Goal: Transaction & Acquisition: Purchase product/service

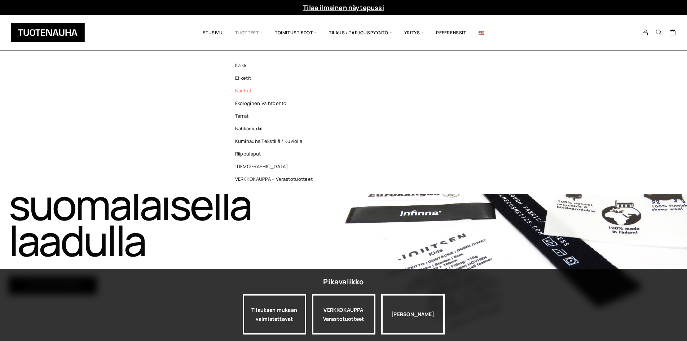
click at [242, 95] on link "Nauhat" at bounding box center [276, 90] width 105 height 13
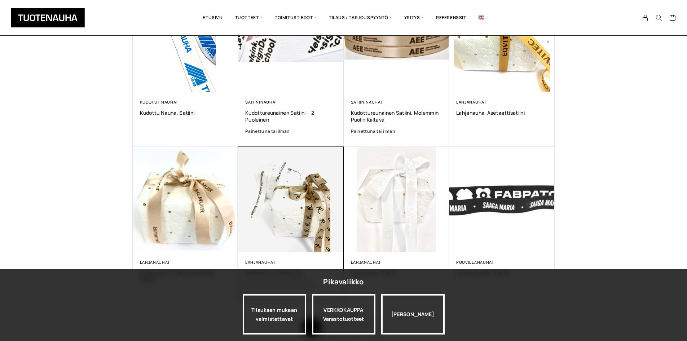
scroll to position [433, 0]
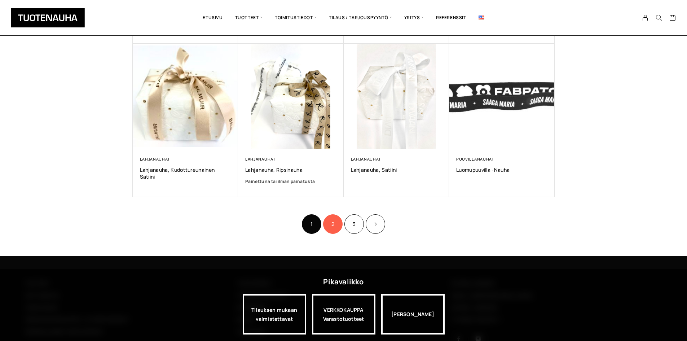
click at [336, 222] on link "2" at bounding box center [332, 223] width 19 height 19
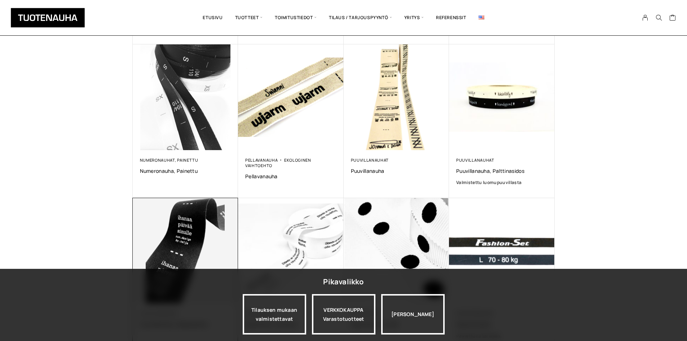
scroll to position [325, 0]
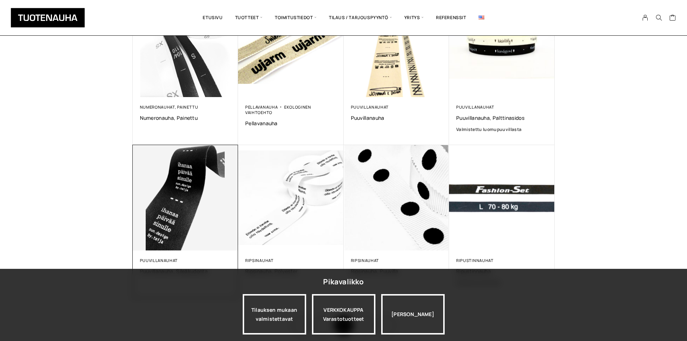
click at [194, 208] on img at bounding box center [186, 198] width 106 height 106
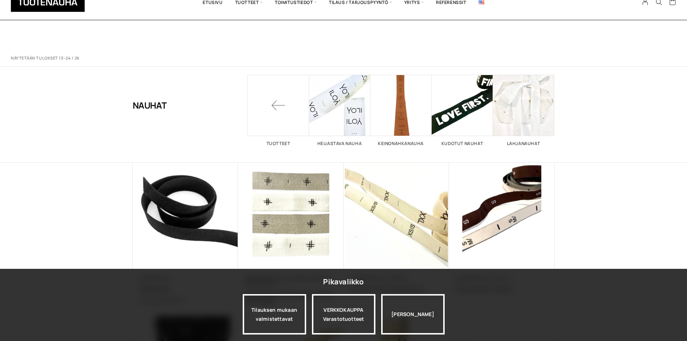
scroll to position [325, 0]
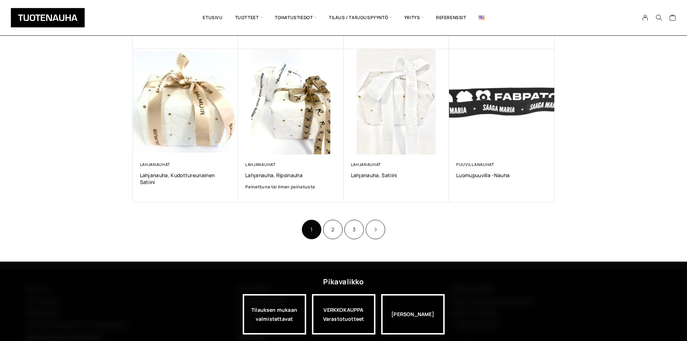
scroll to position [475, 0]
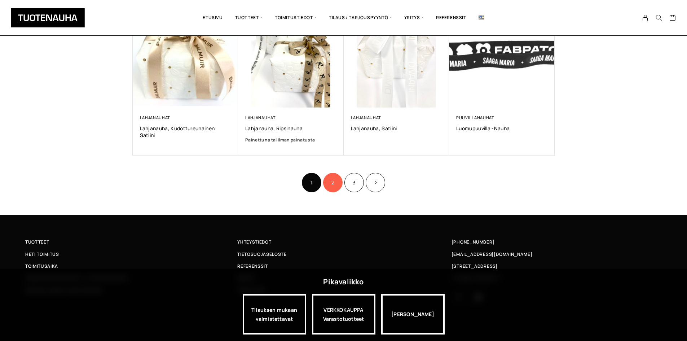
click at [330, 187] on link "2" at bounding box center [332, 182] width 19 height 19
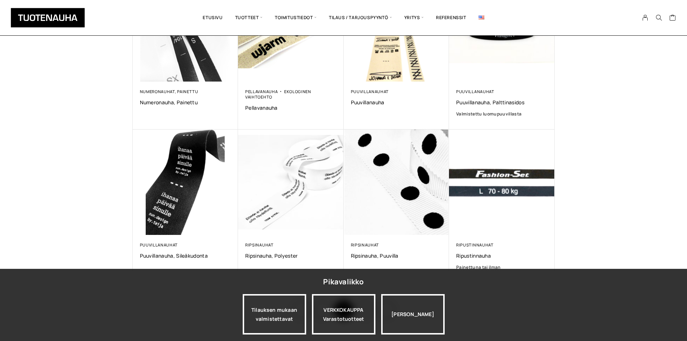
scroll to position [433, 0]
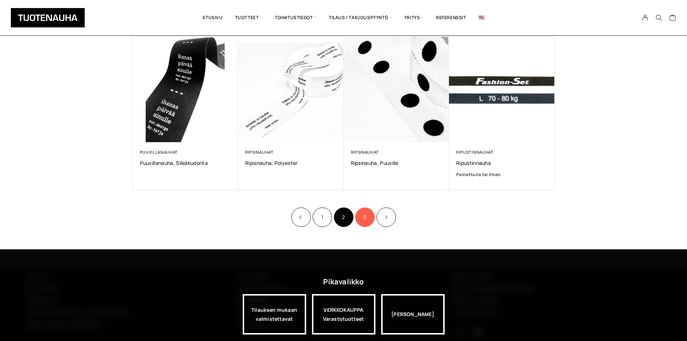
click at [366, 218] on link "3" at bounding box center [364, 216] width 19 height 19
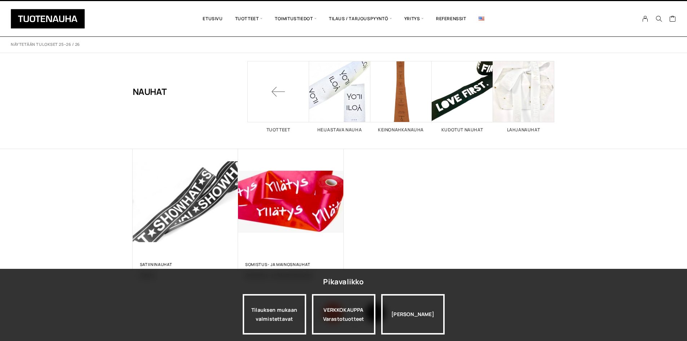
scroll to position [144, 0]
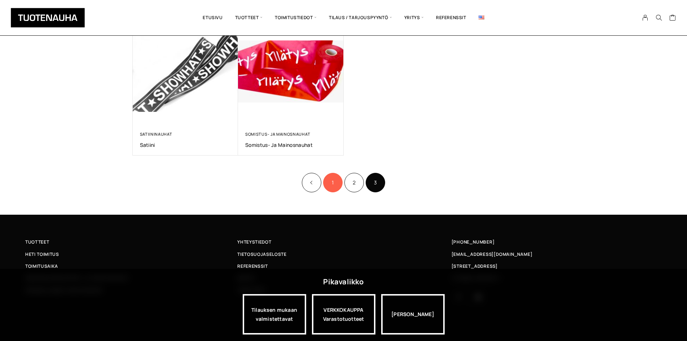
click at [333, 184] on link "1" at bounding box center [332, 182] width 19 height 19
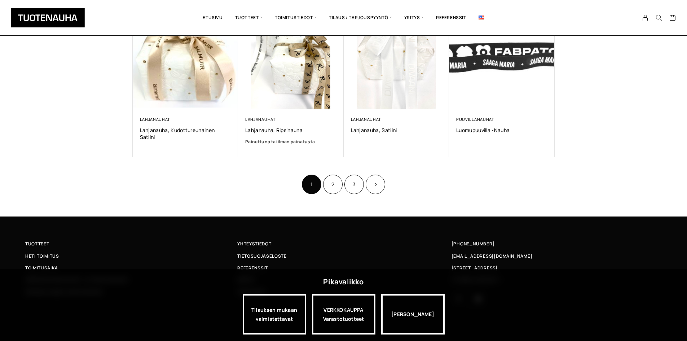
scroll to position [475, 0]
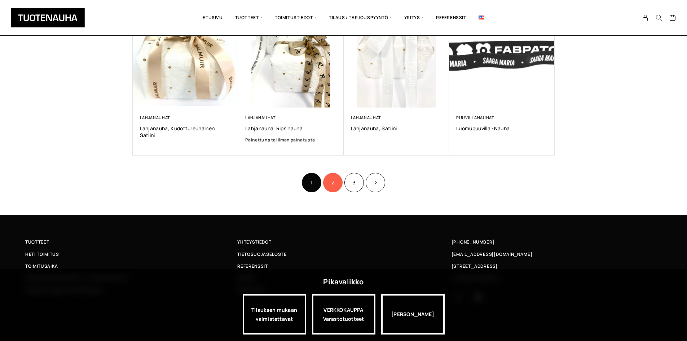
click at [335, 182] on link "2" at bounding box center [332, 182] width 19 height 19
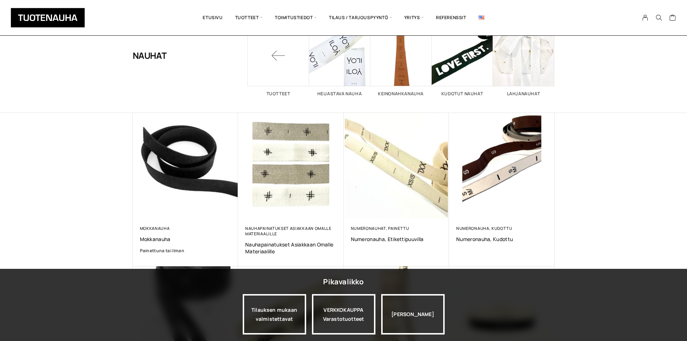
scroll to position [36, 0]
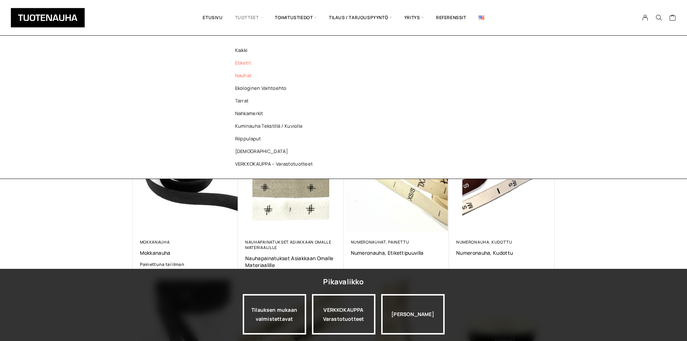
click at [243, 67] on link "Etiketit" at bounding box center [276, 63] width 105 height 13
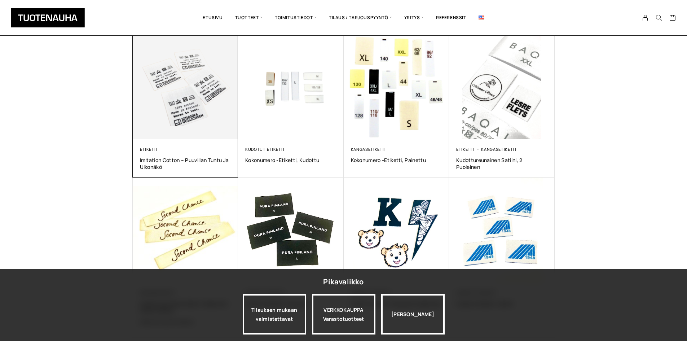
scroll to position [289, 0]
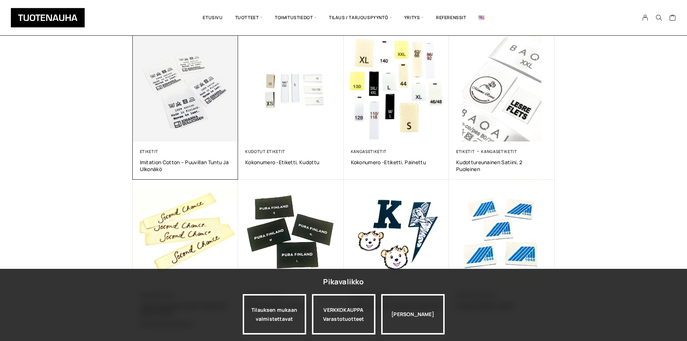
click at [181, 72] on img at bounding box center [186, 89] width 106 height 106
